Goal: Check status

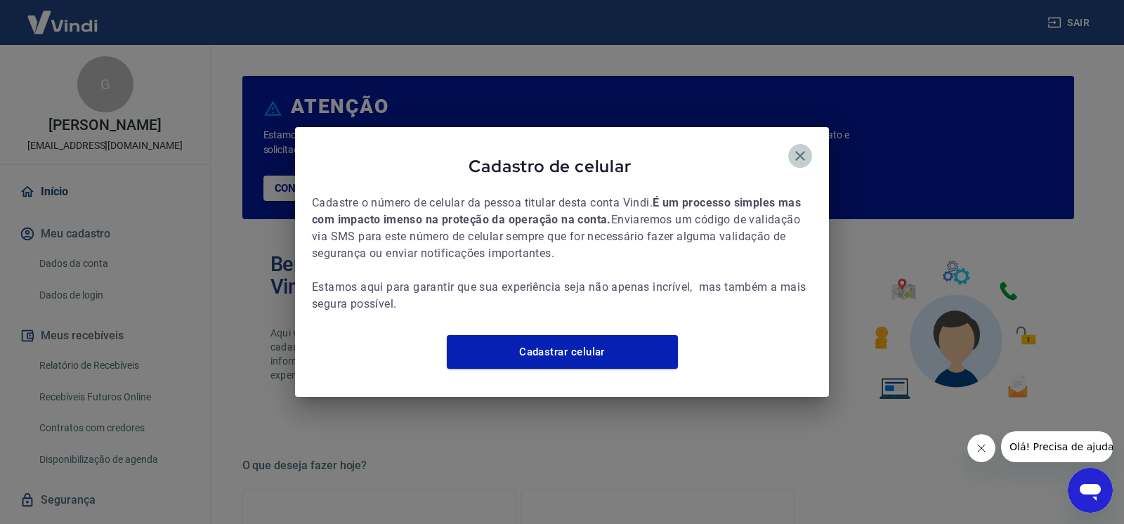
click at [801, 157] on button "button" at bounding box center [800, 156] width 24 height 24
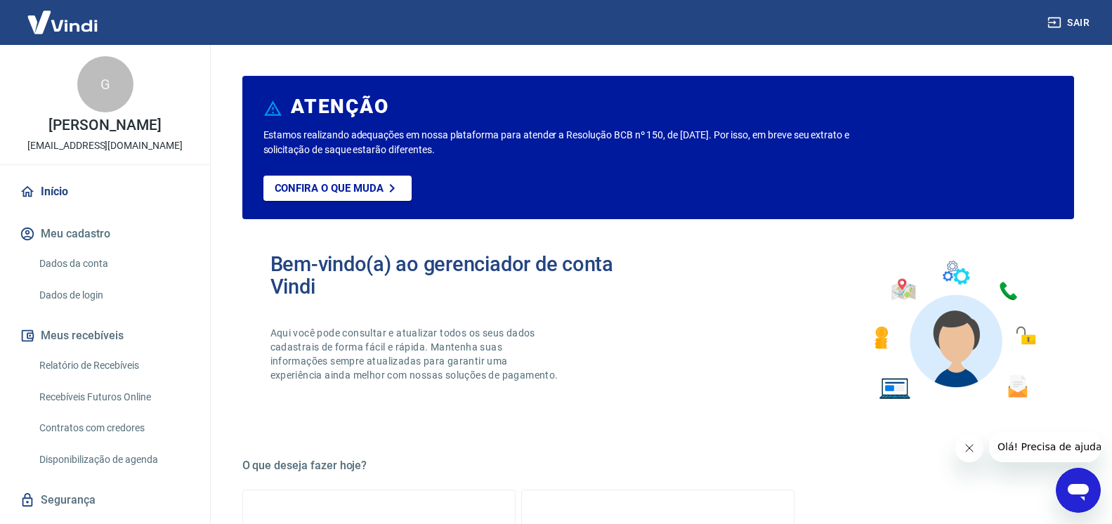
click at [964, 452] on icon "Fechar mensagem da empresa" at bounding box center [968, 447] width 11 height 11
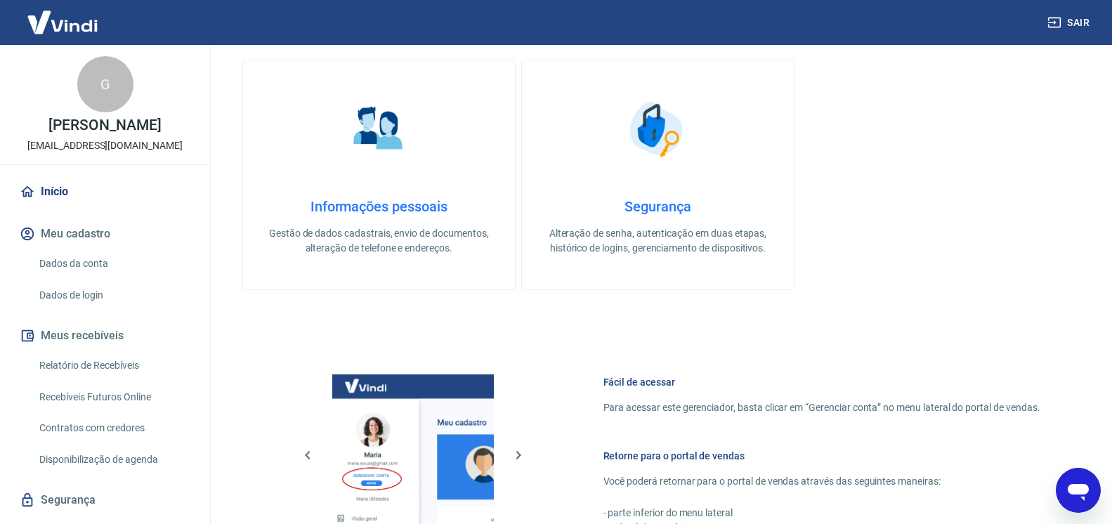
scroll to position [716, 0]
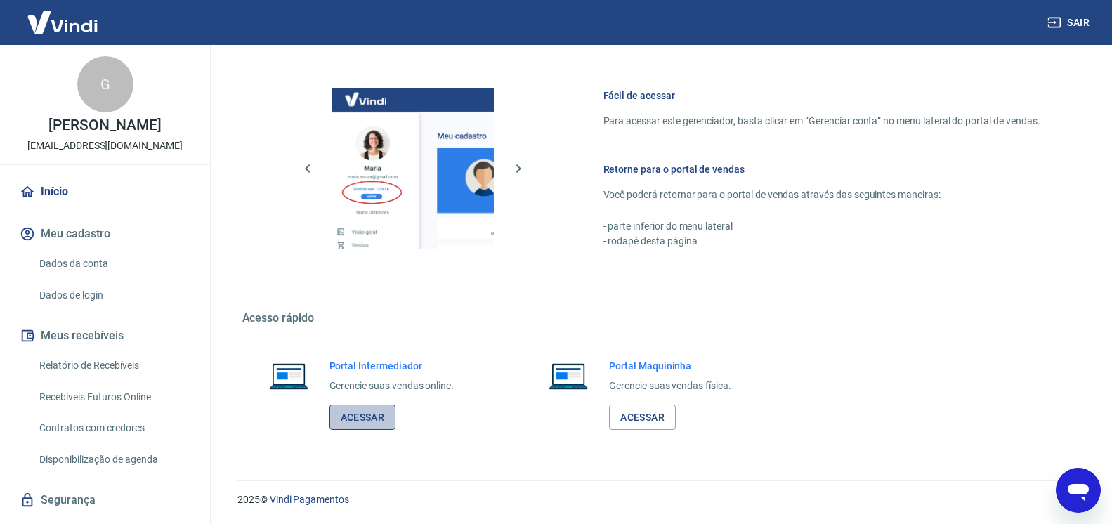
click at [341, 422] on link "Acessar" at bounding box center [362, 418] width 67 height 26
